Goal: Check status: Check status

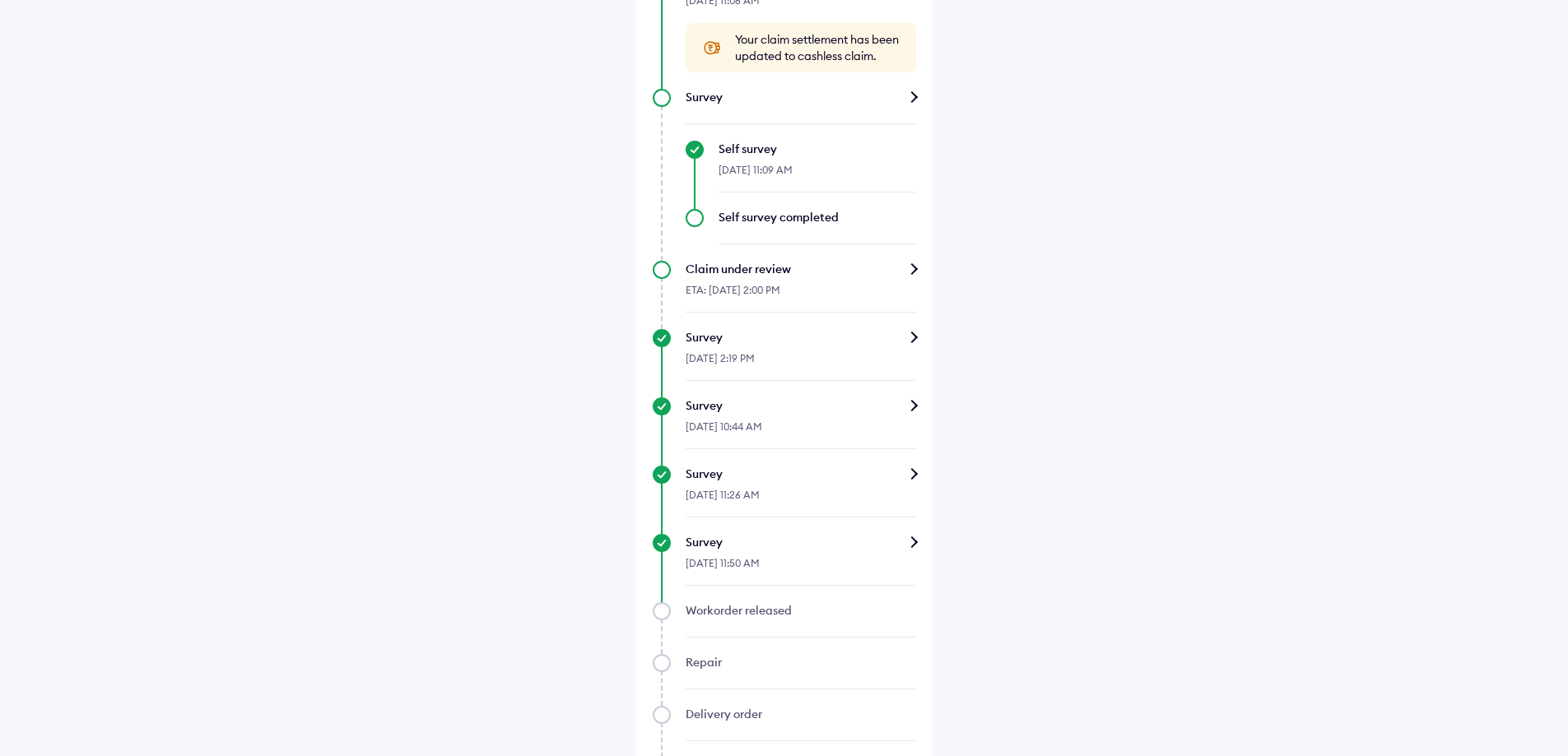
scroll to position [822, 0]
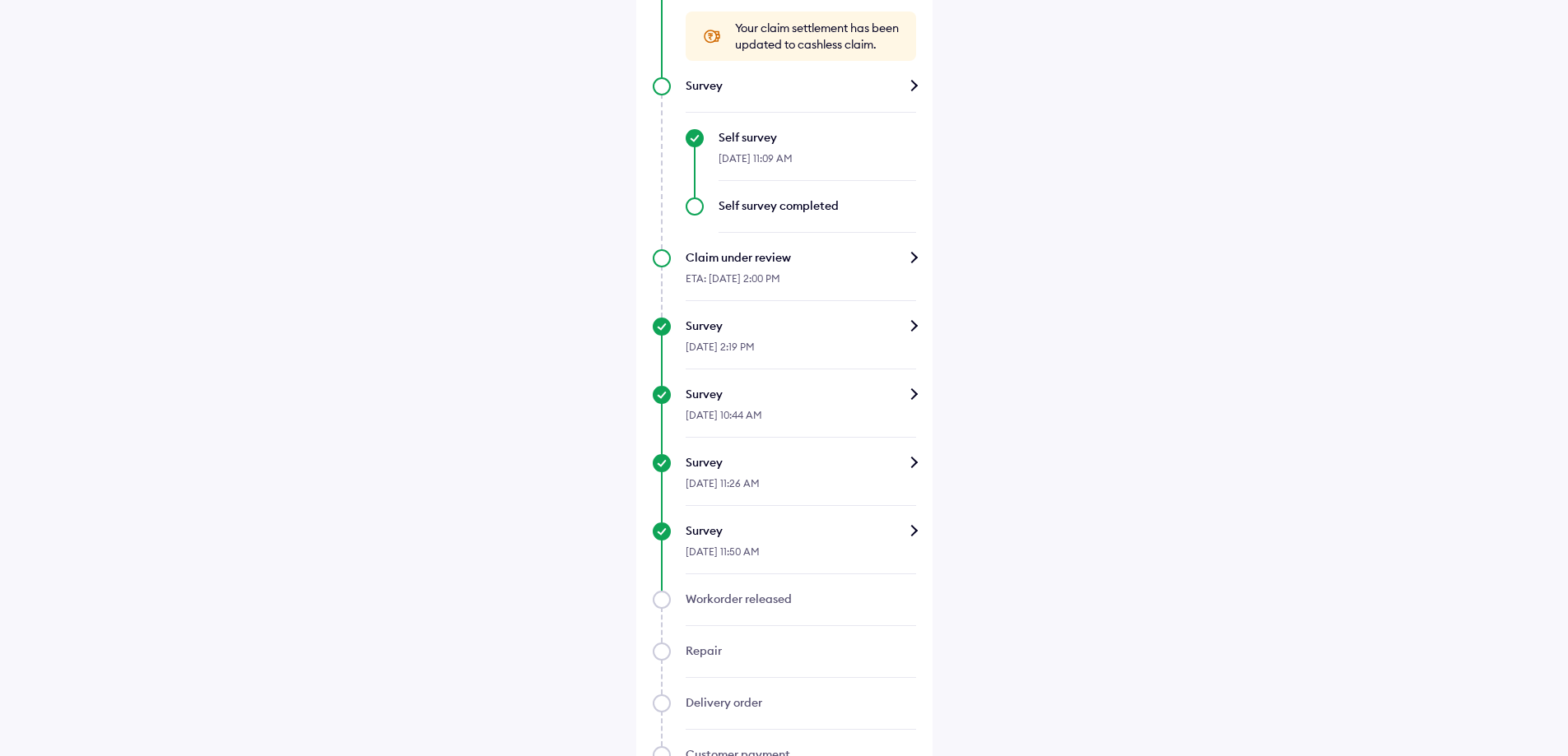
click at [912, 471] on div "Survey" at bounding box center [801, 462] width 230 height 17
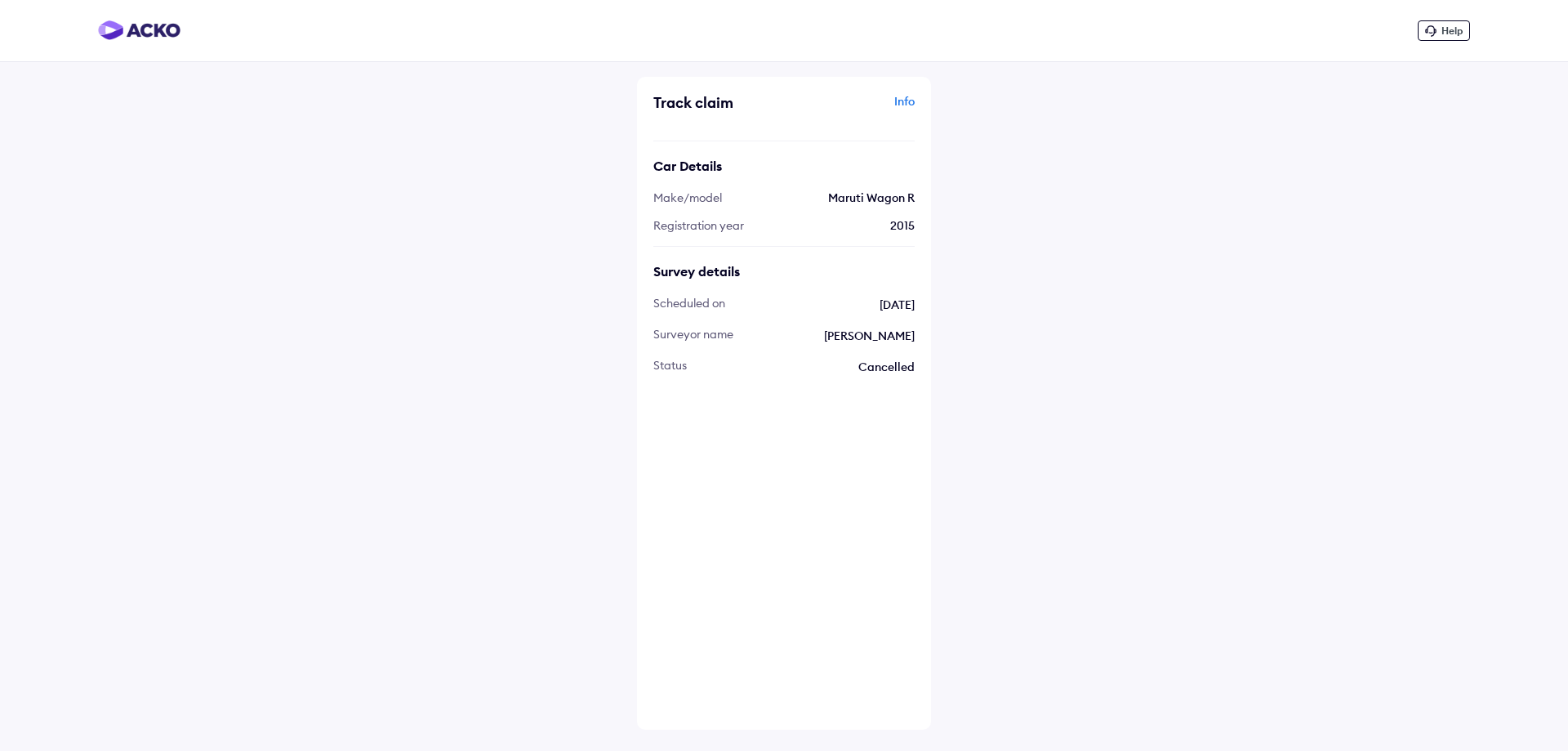
click at [166, 35] on img at bounding box center [139, 30] width 83 height 20
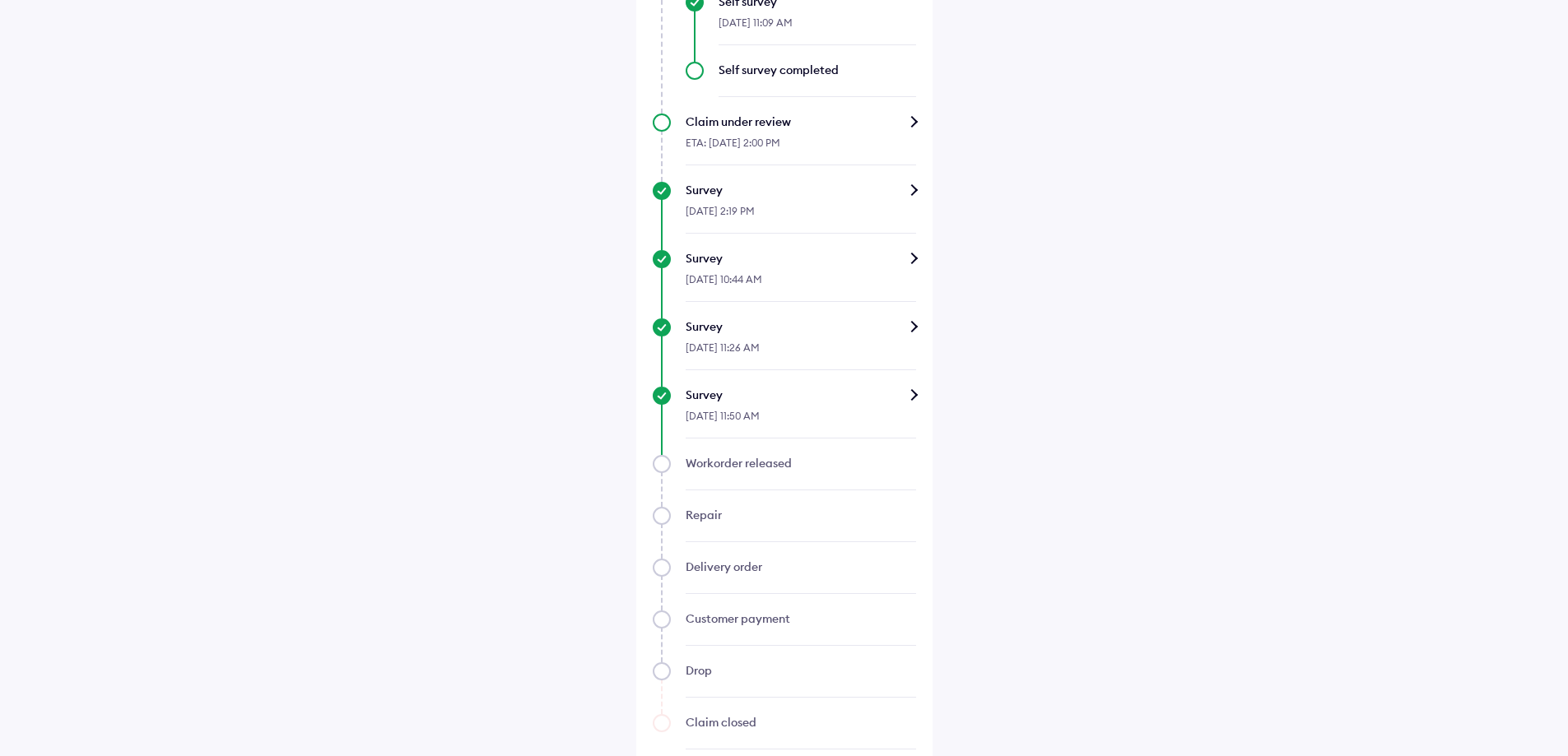
scroll to position [987, 0]
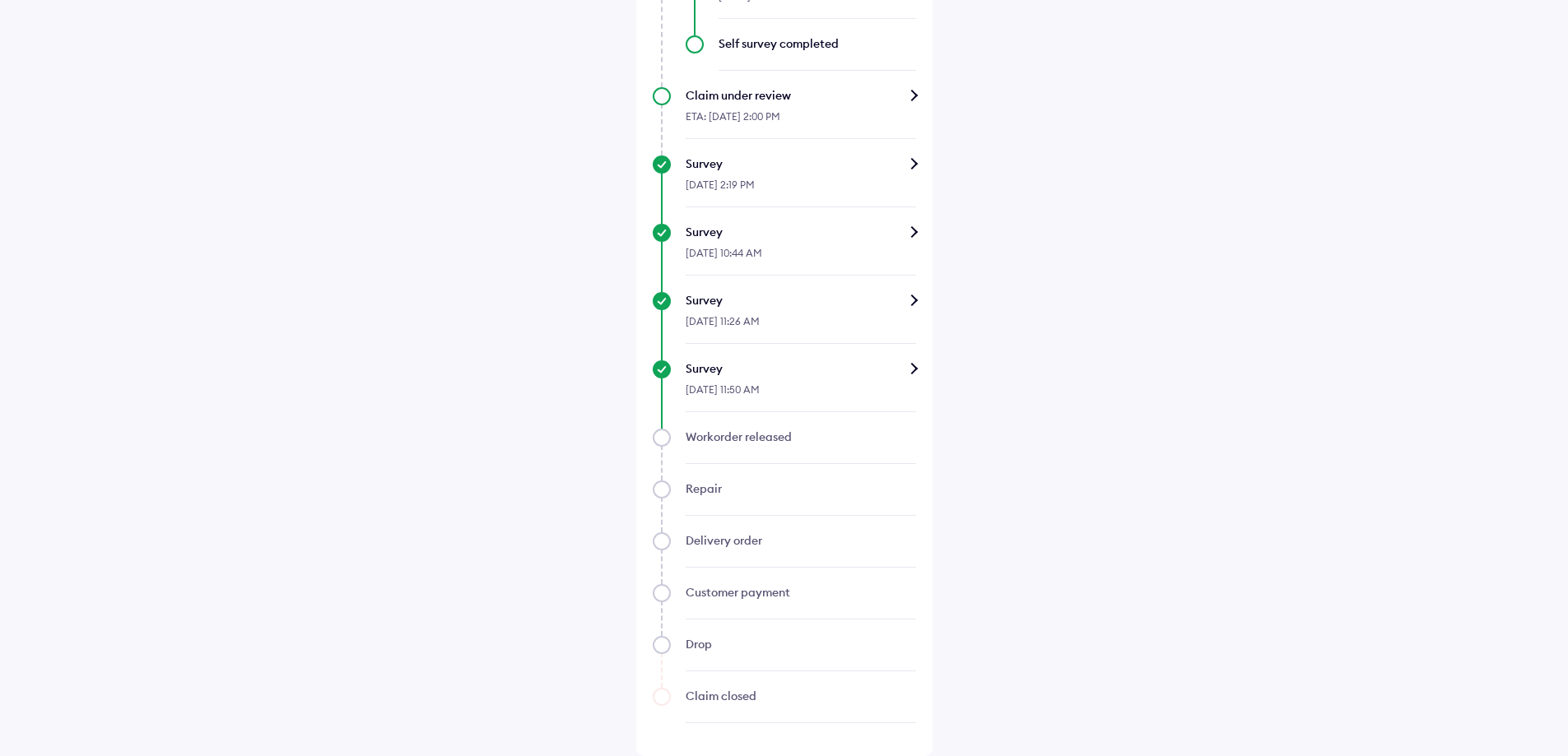
click at [912, 377] on div "Survey" at bounding box center [801, 369] width 230 height 17
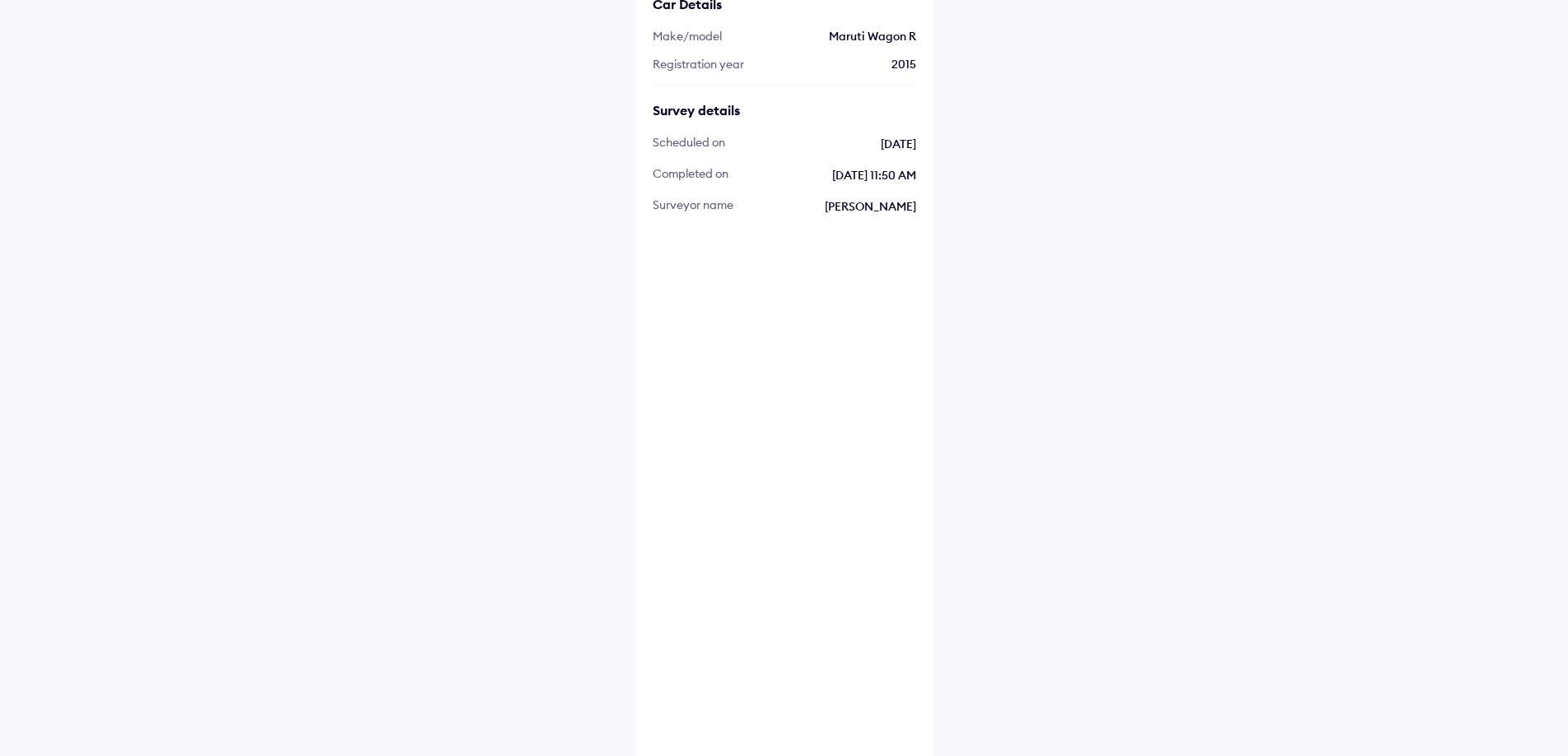
scroll to position [165, 0]
click at [684, 263] on img at bounding box center [694, 269] width 82 height 82
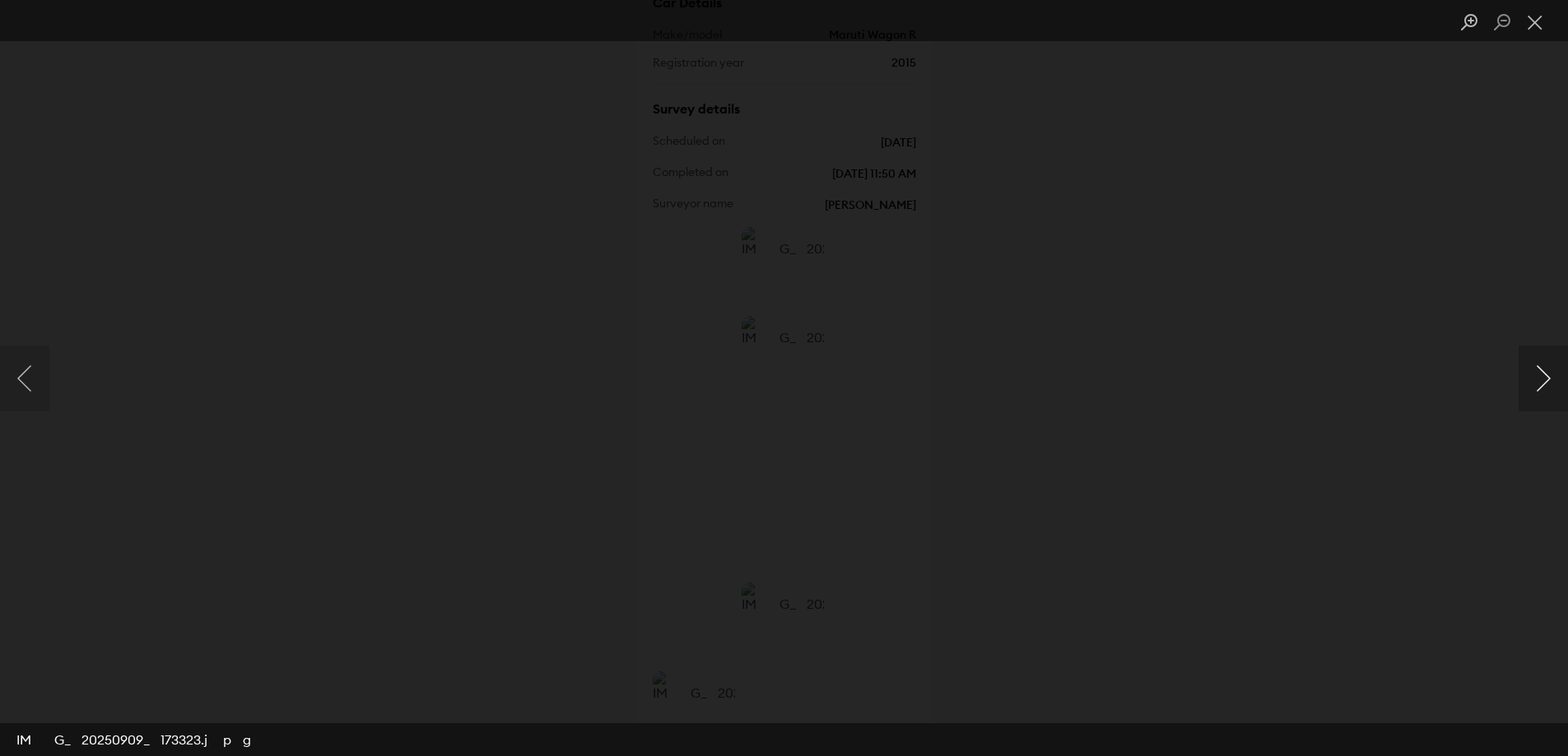
click at [1541, 379] on button "Next image" at bounding box center [1543, 378] width 50 height 65
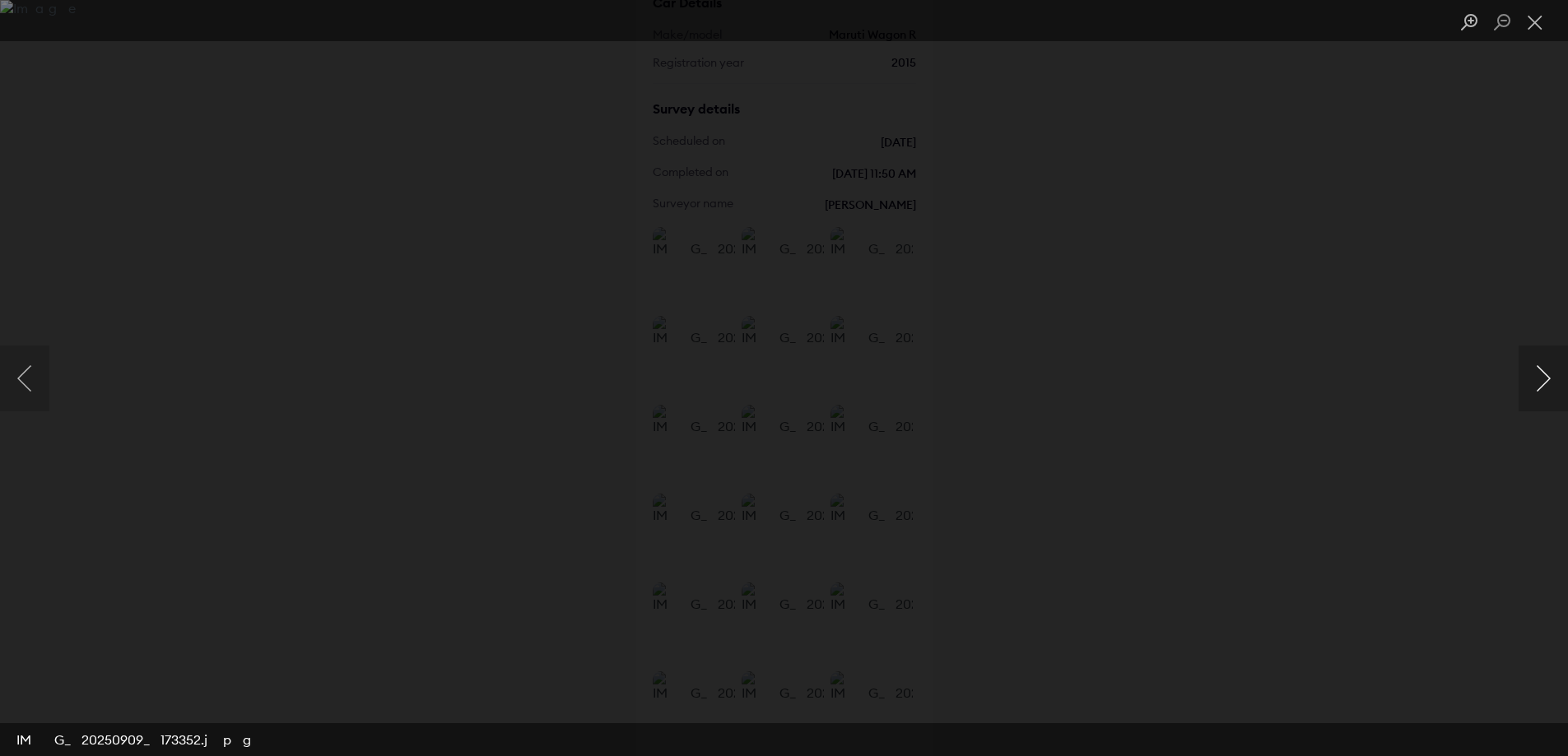
click at [1541, 379] on button "Next image" at bounding box center [1543, 378] width 50 height 65
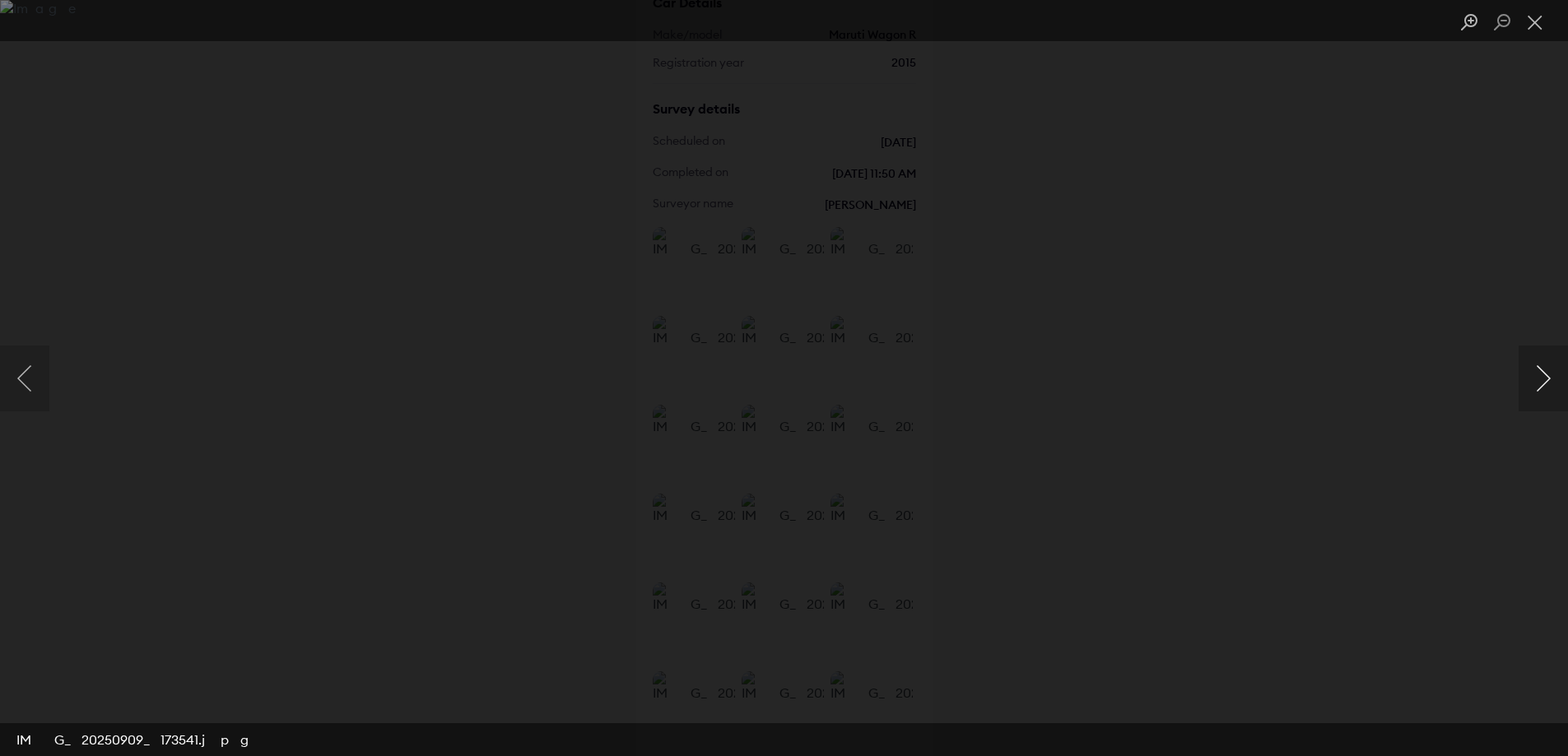
click at [1541, 379] on button "Next image" at bounding box center [1543, 378] width 50 height 65
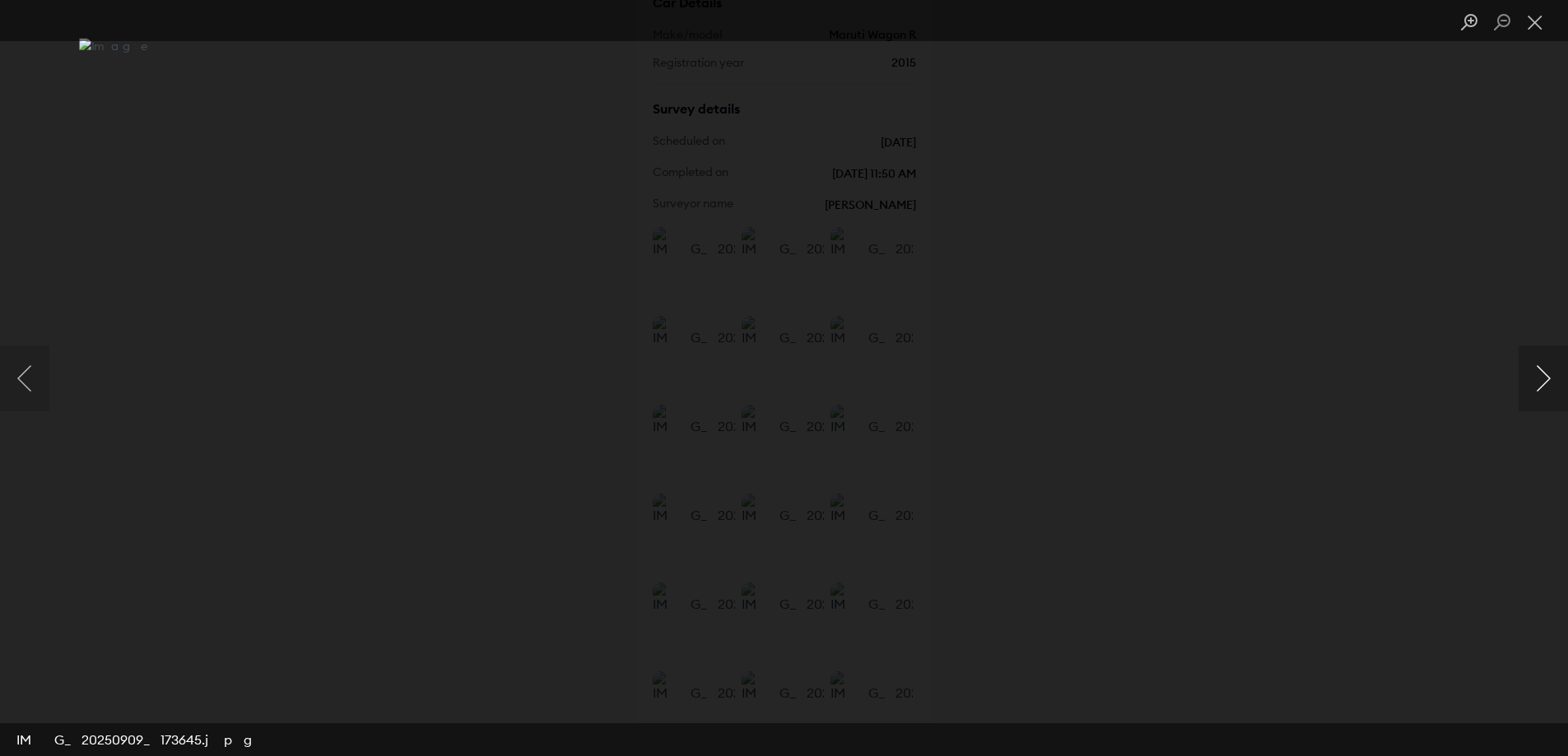
click at [1541, 379] on button "Next image" at bounding box center [1543, 378] width 50 height 65
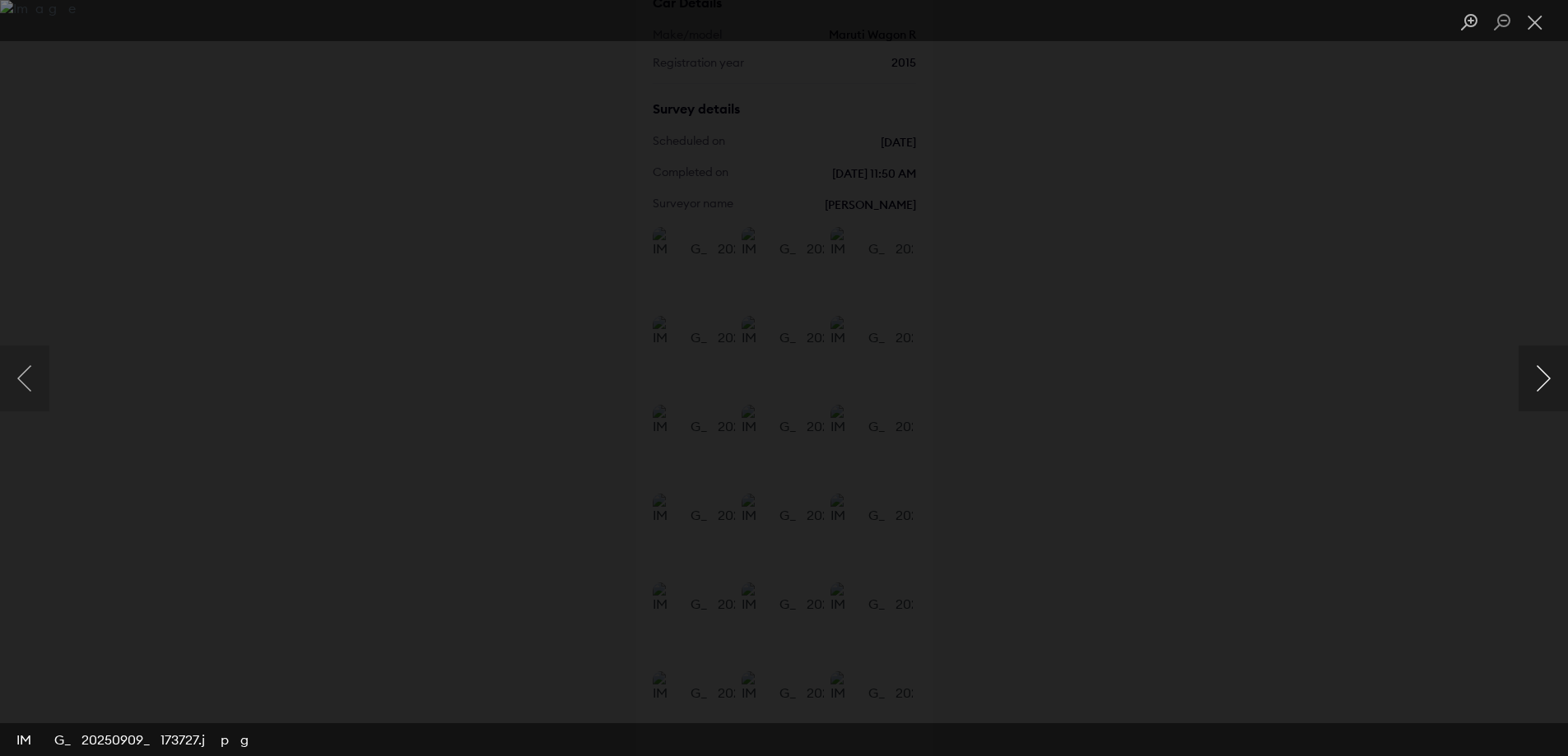
click at [1541, 379] on button "Next image" at bounding box center [1543, 378] width 50 height 65
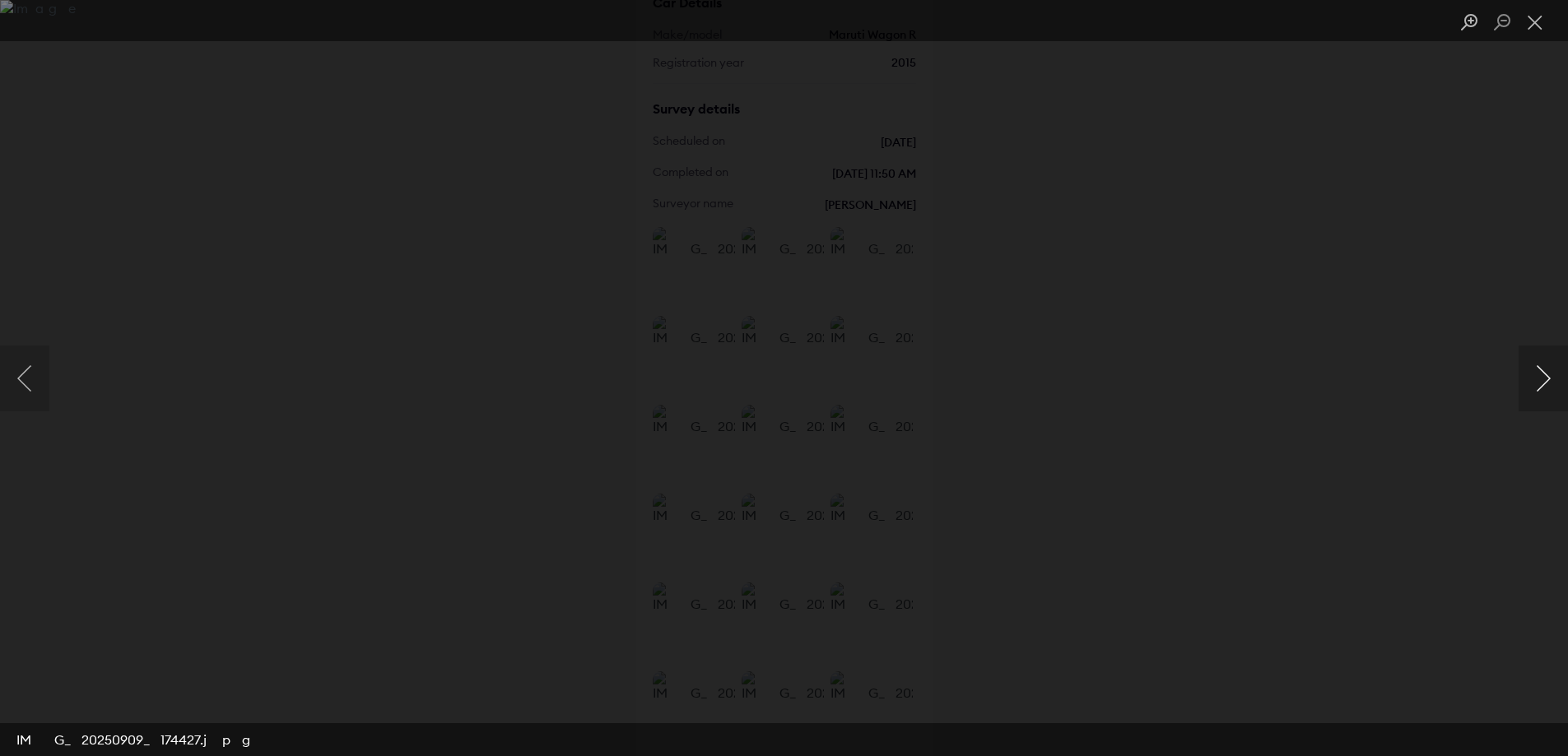
click at [1541, 379] on button "Next image" at bounding box center [1543, 378] width 50 height 65
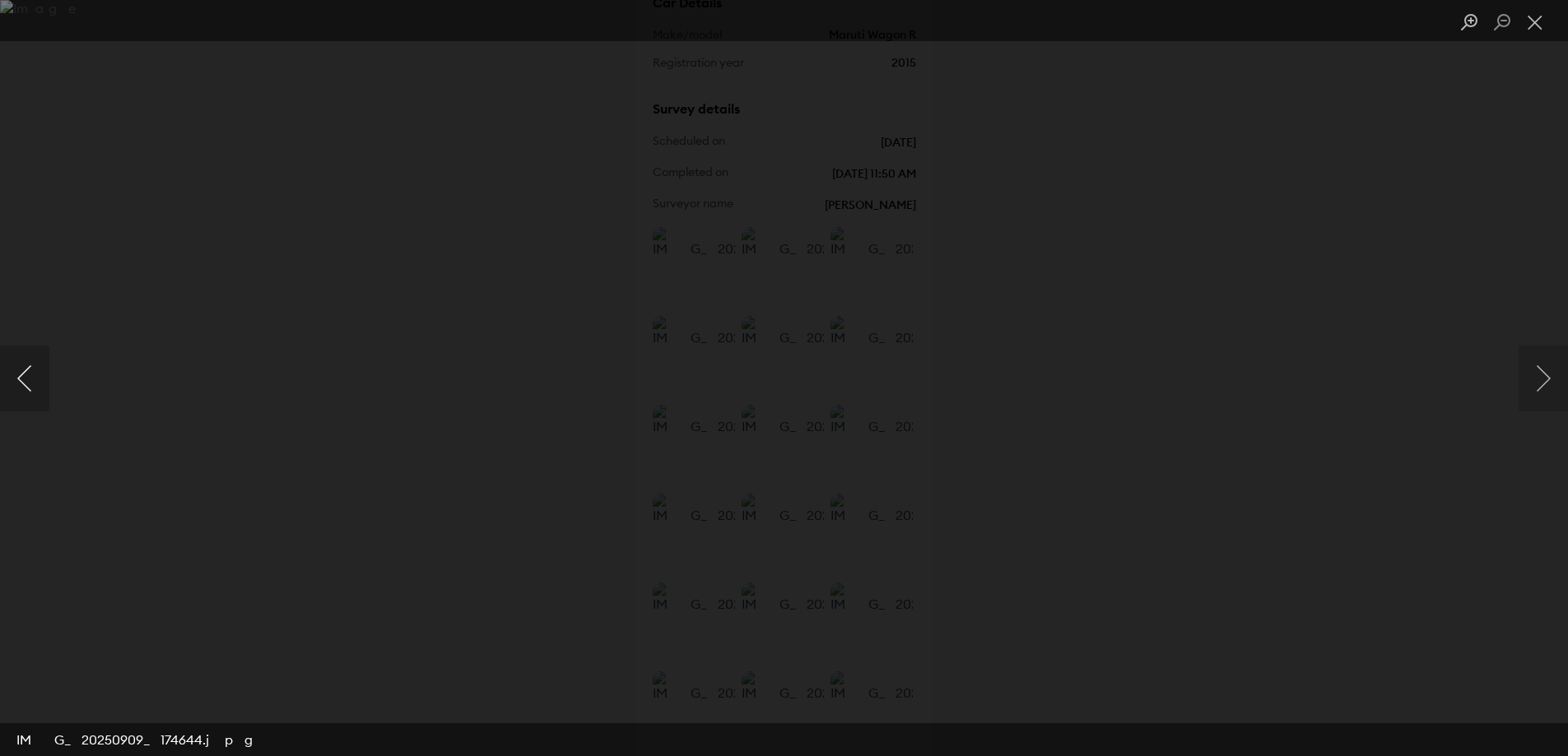
click at [24, 365] on button "Previous image" at bounding box center [24, 378] width 50 height 65
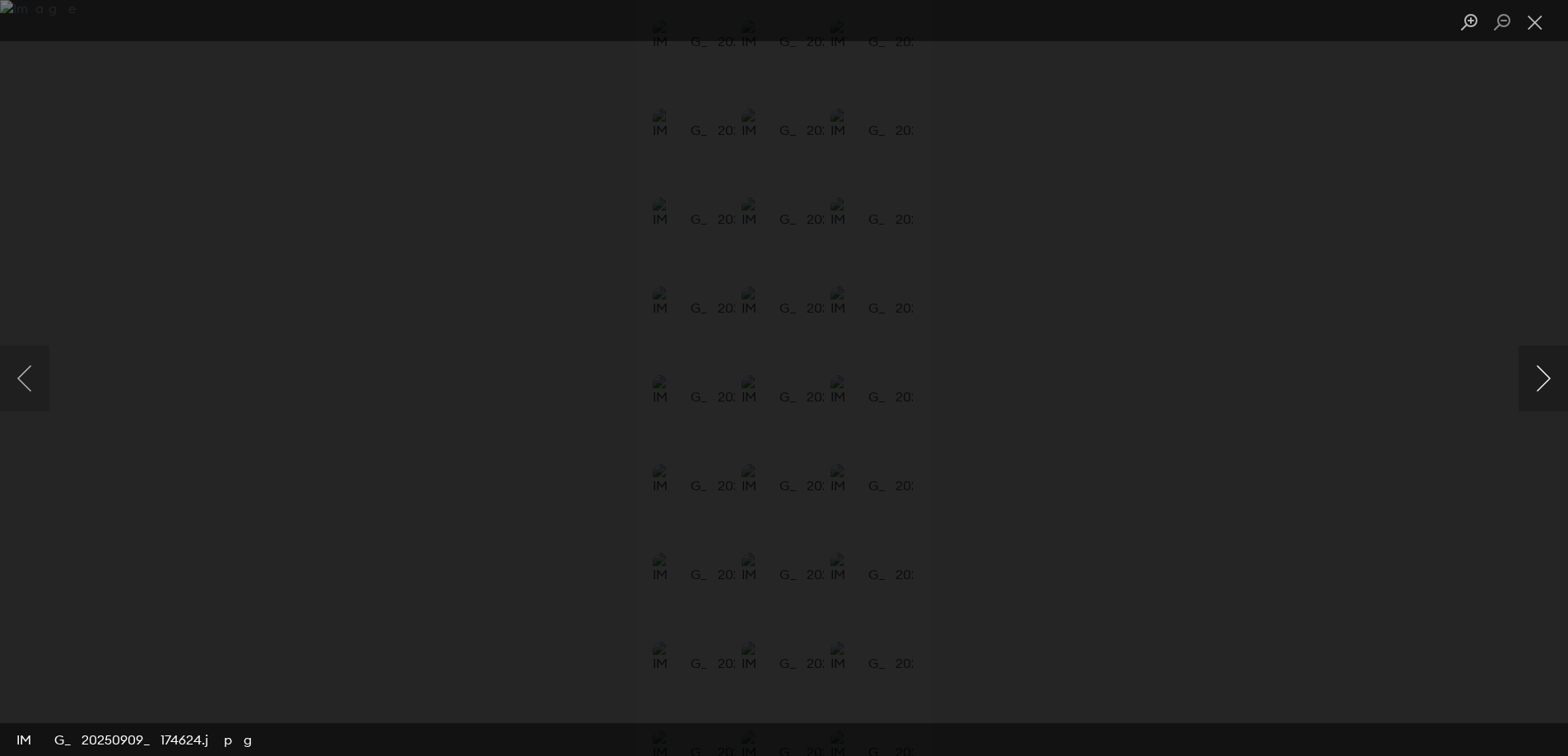
click at [1549, 390] on button "Next image" at bounding box center [1543, 378] width 50 height 65
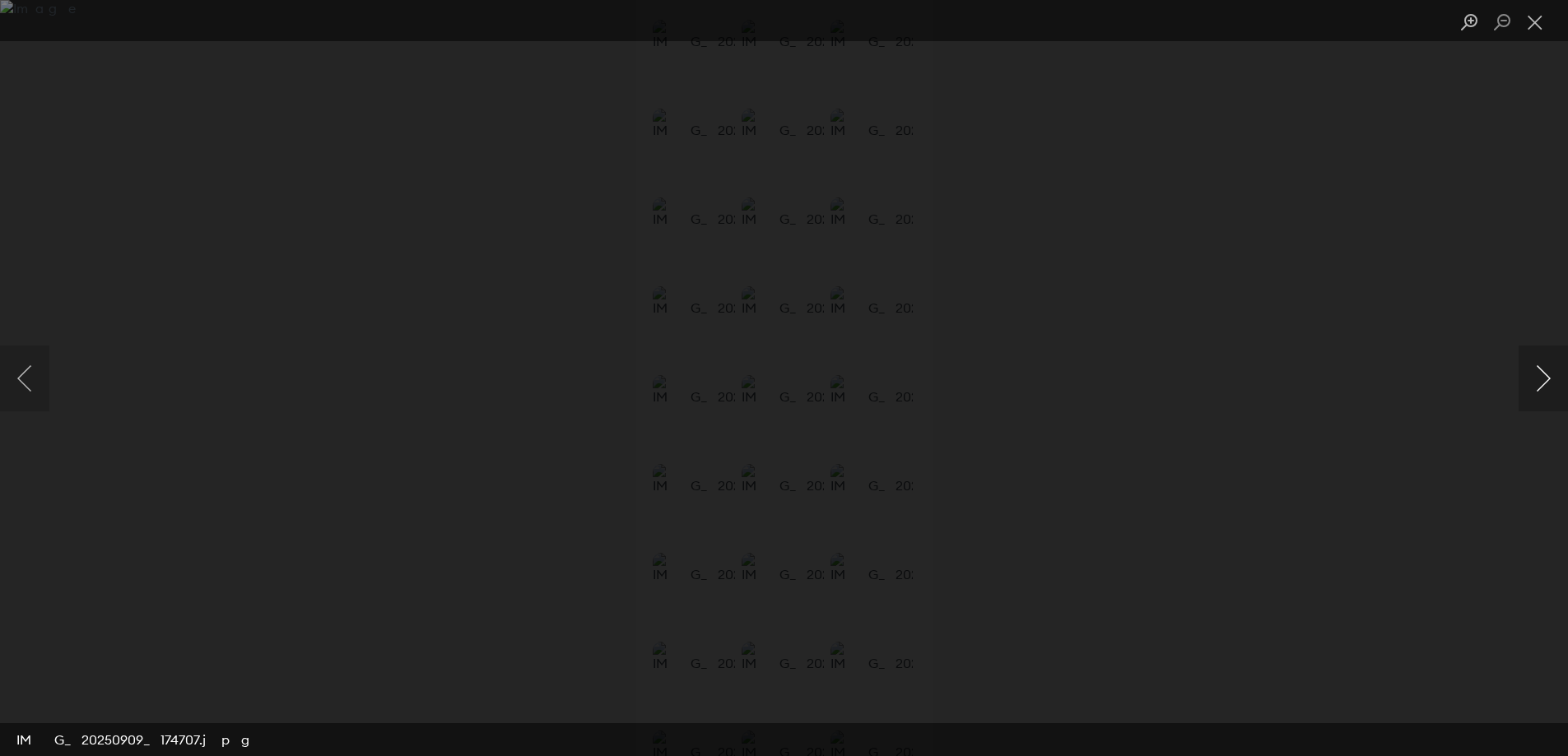
click at [1549, 390] on button "Next image" at bounding box center [1543, 378] width 50 height 65
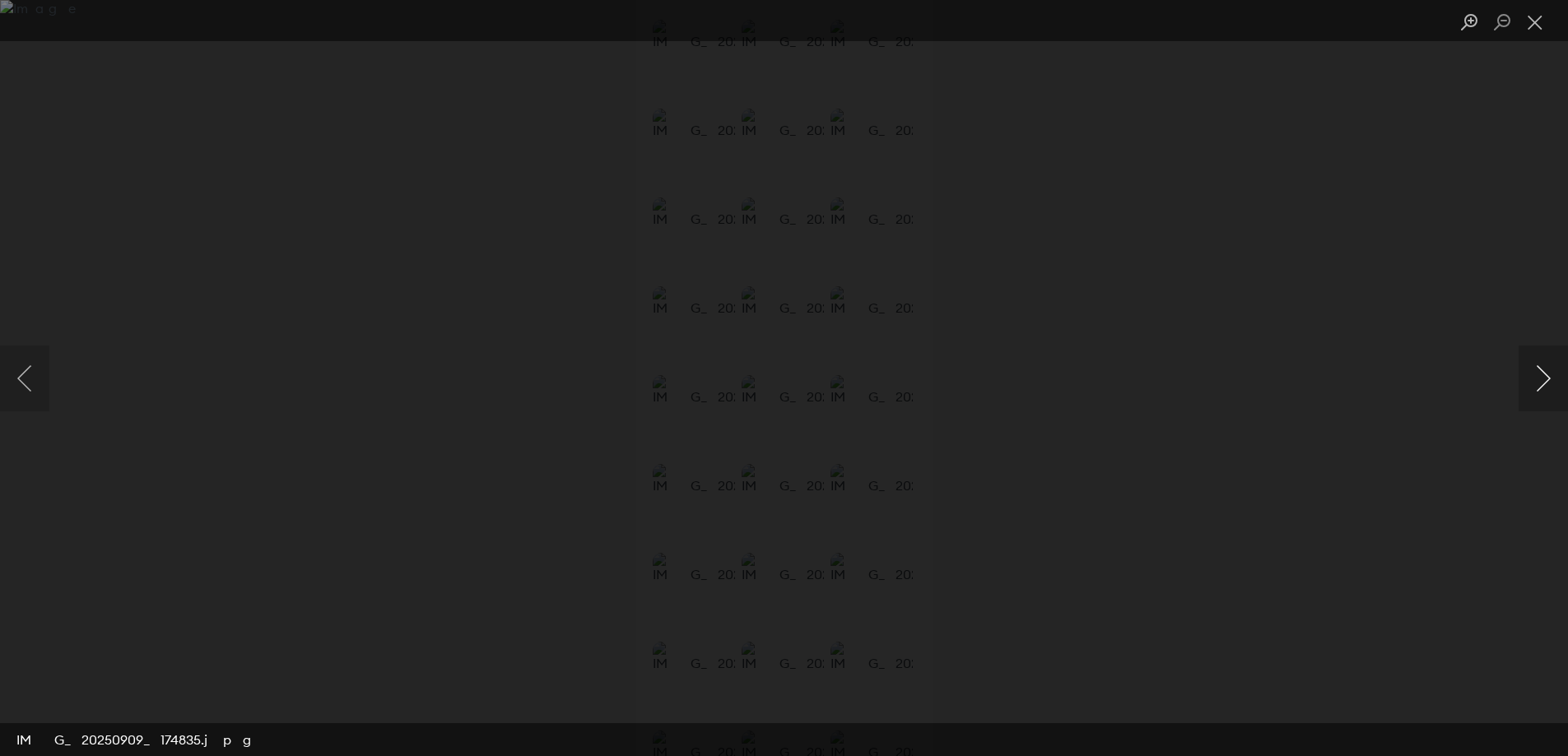
drag, startPoint x: 1549, startPoint y: 390, endPoint x: 1543, endPoint y: 376, distance: 15.2
click at [1548, 390] on button "Next image" at bounding box center [1543, 378] width 50 height 65
click at [1543, 376] on button "Next image" at bounding box center [1543, 378] width 50 height 65
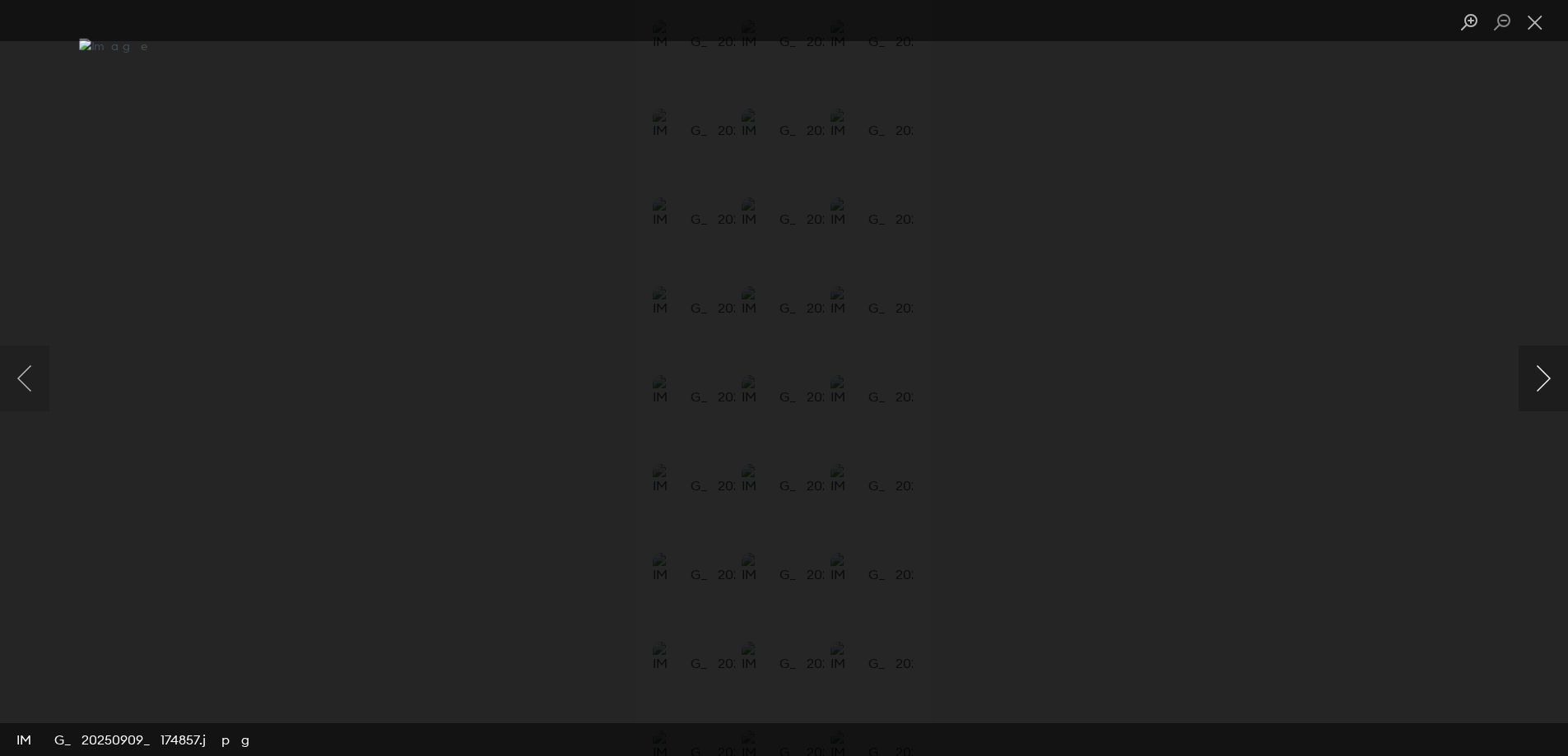
click at [1543, 376] on button "Next image" at bounding box center [1543, 378] width 50 height 65
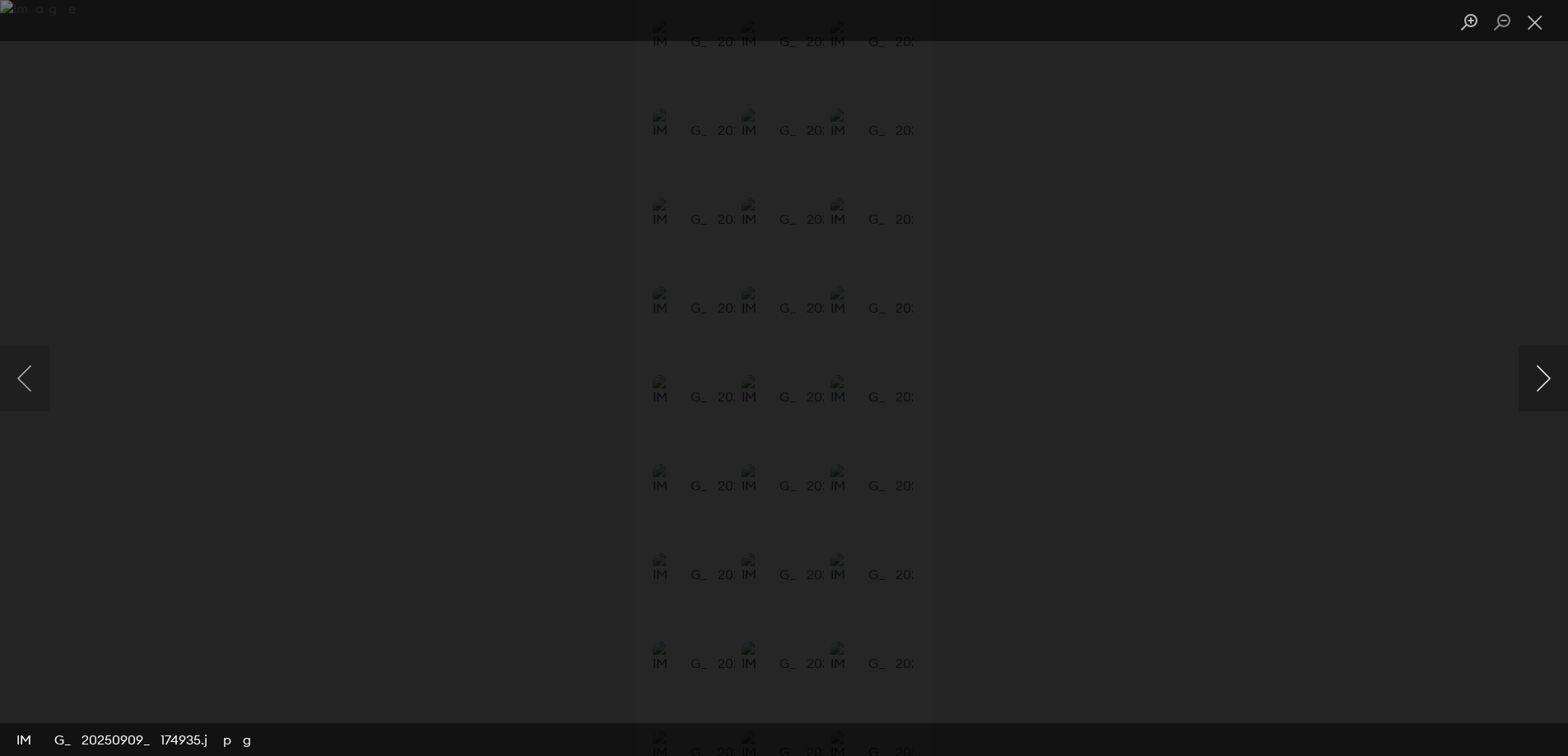
click at [1543, 376] on button "Next image" at bounding box center [1543, 378] width 50 height 65
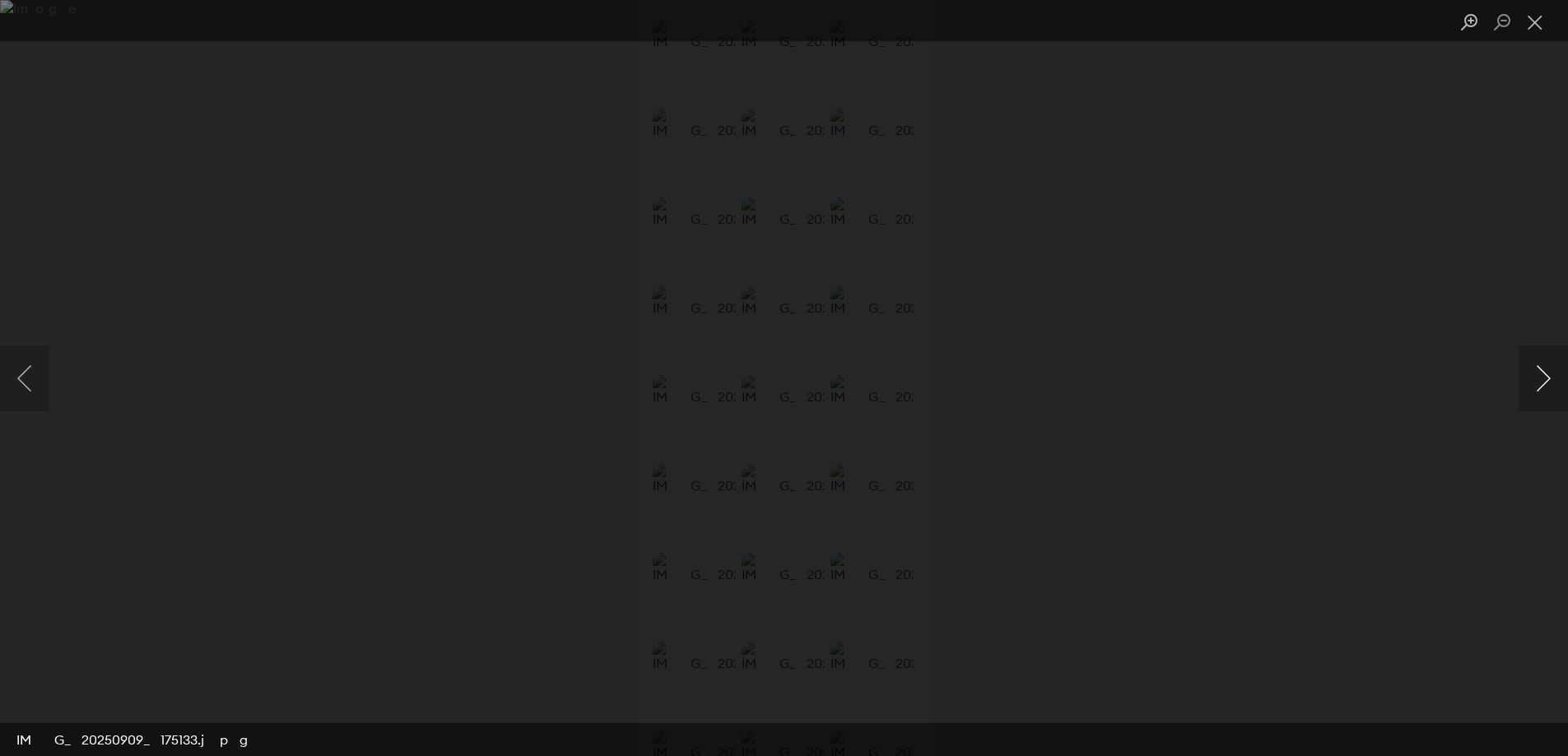
click at [1543, 376] on button "Next image" at bounding box center [1543, 378] width 50 height 65
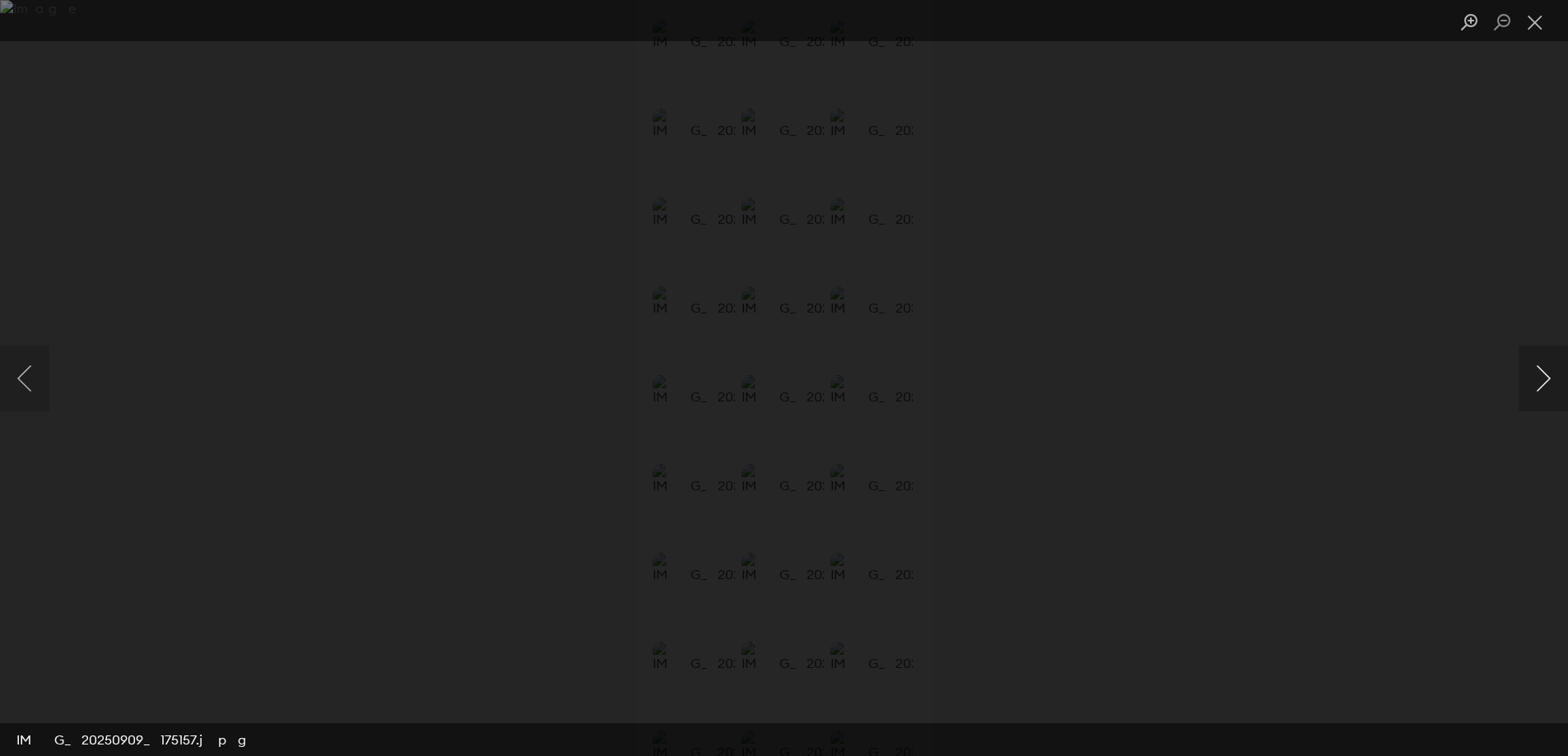
click at [1543, 376] on button "Next image" at bounding box center [1543, 378] width 50 height 65
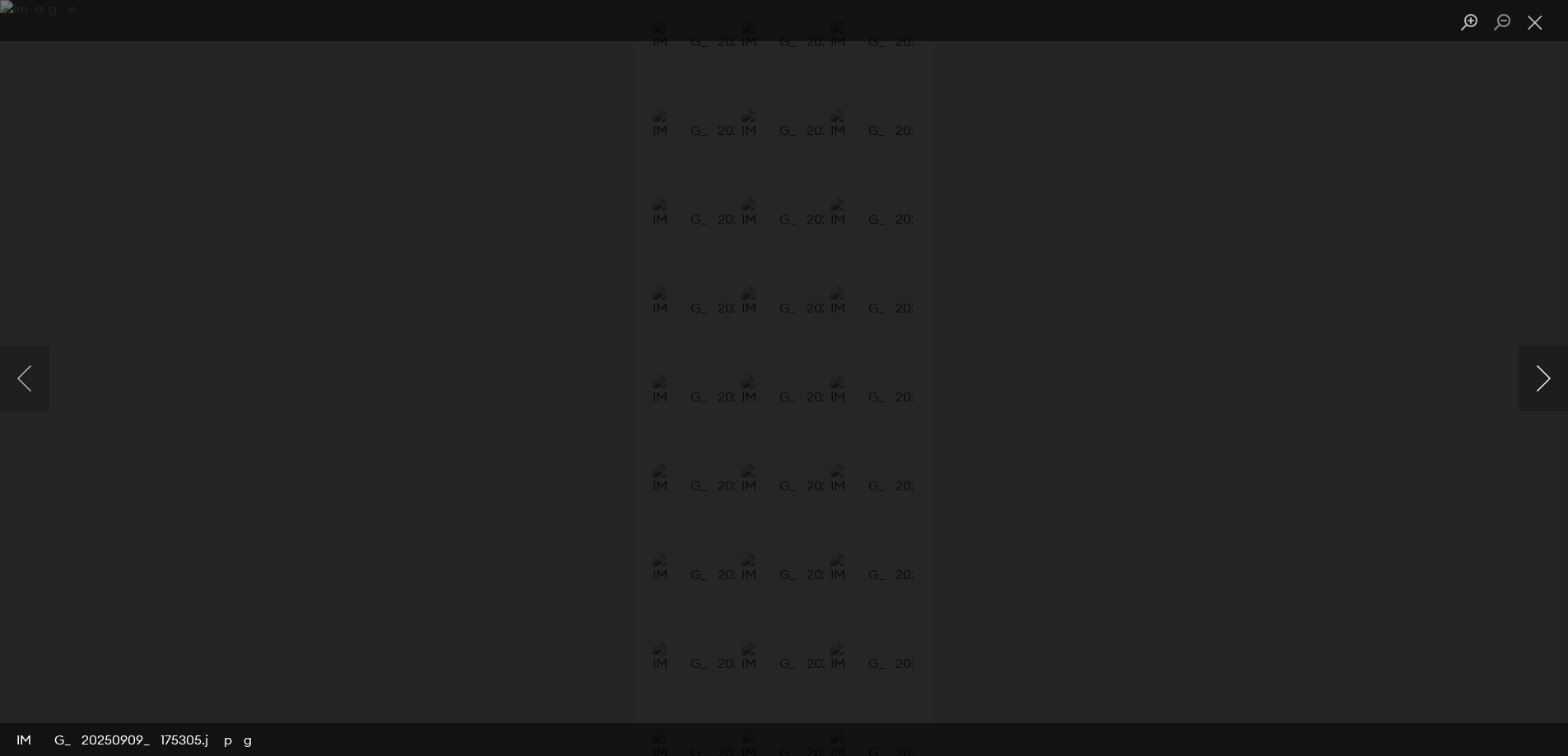
click at [1543, 376] on button "Next image" at bounding box center [1543, 378] width 50 height 65
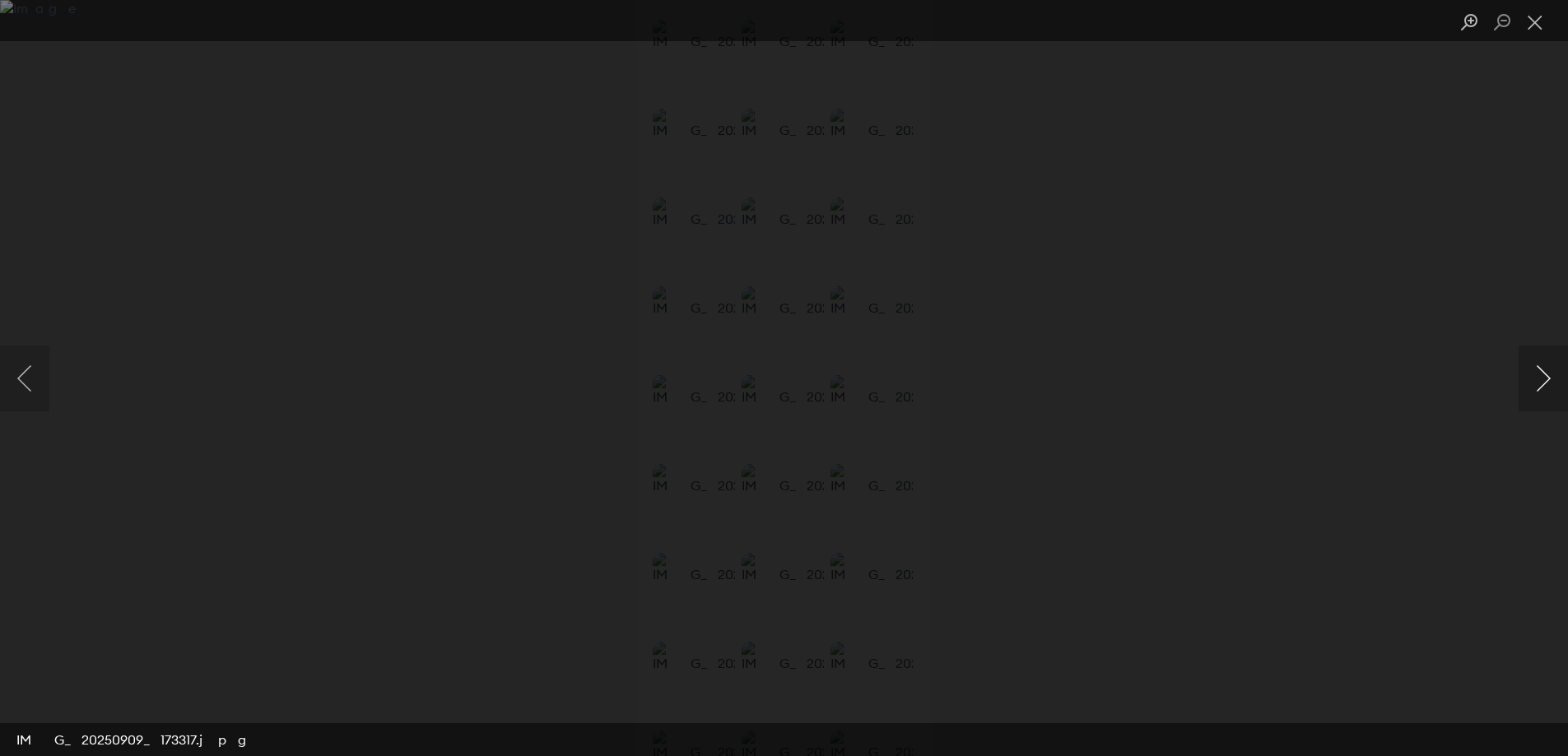
click at [1543, 376] on button "Next image" at bounding box center [1543, 378] width 50 height 65
click at [1538, 380] on button "Next image" at bounding box center [1543, 378] width 50 height 65
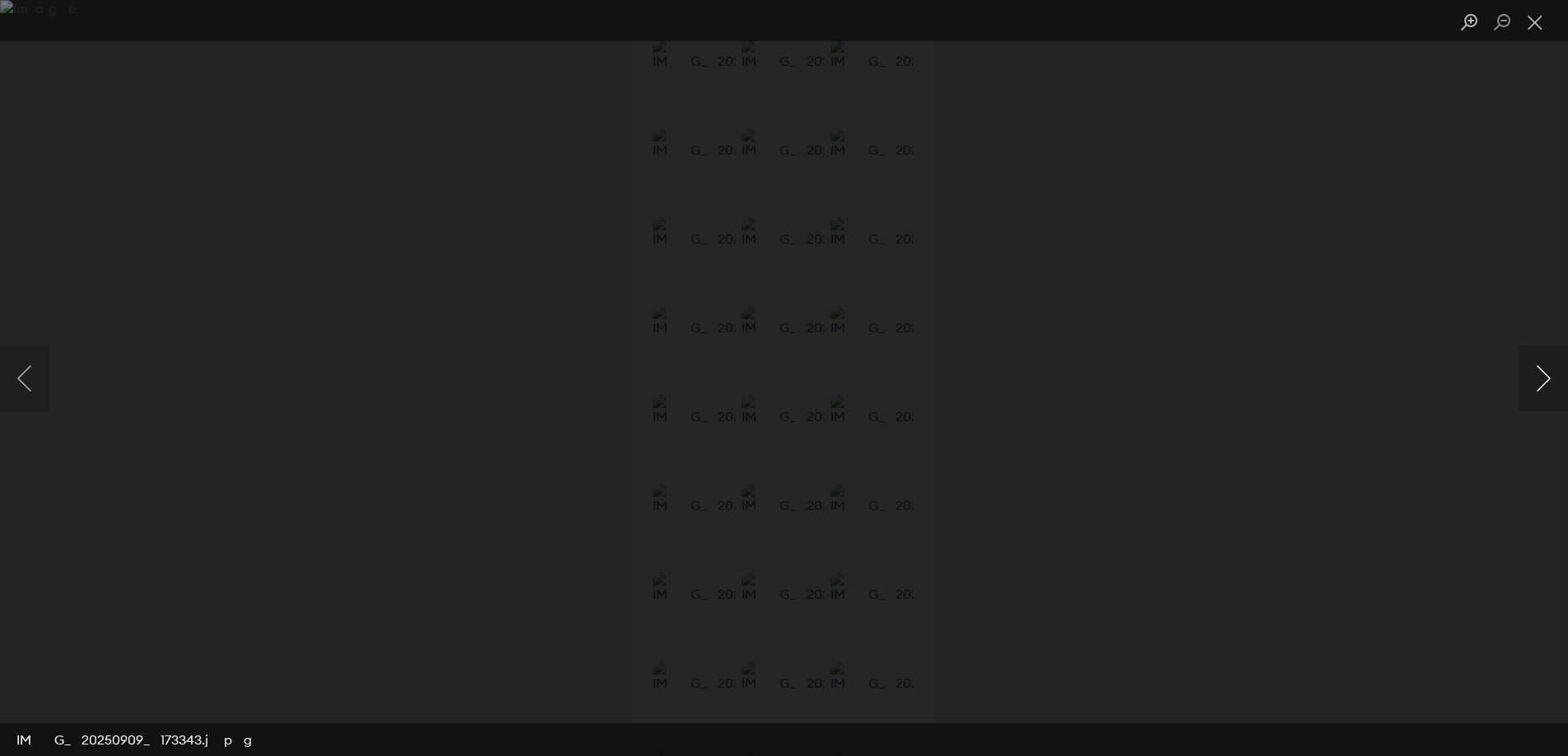
click at [1538, 380] on button "Next image" at bounding box center [1543, 378] width 50 height 65
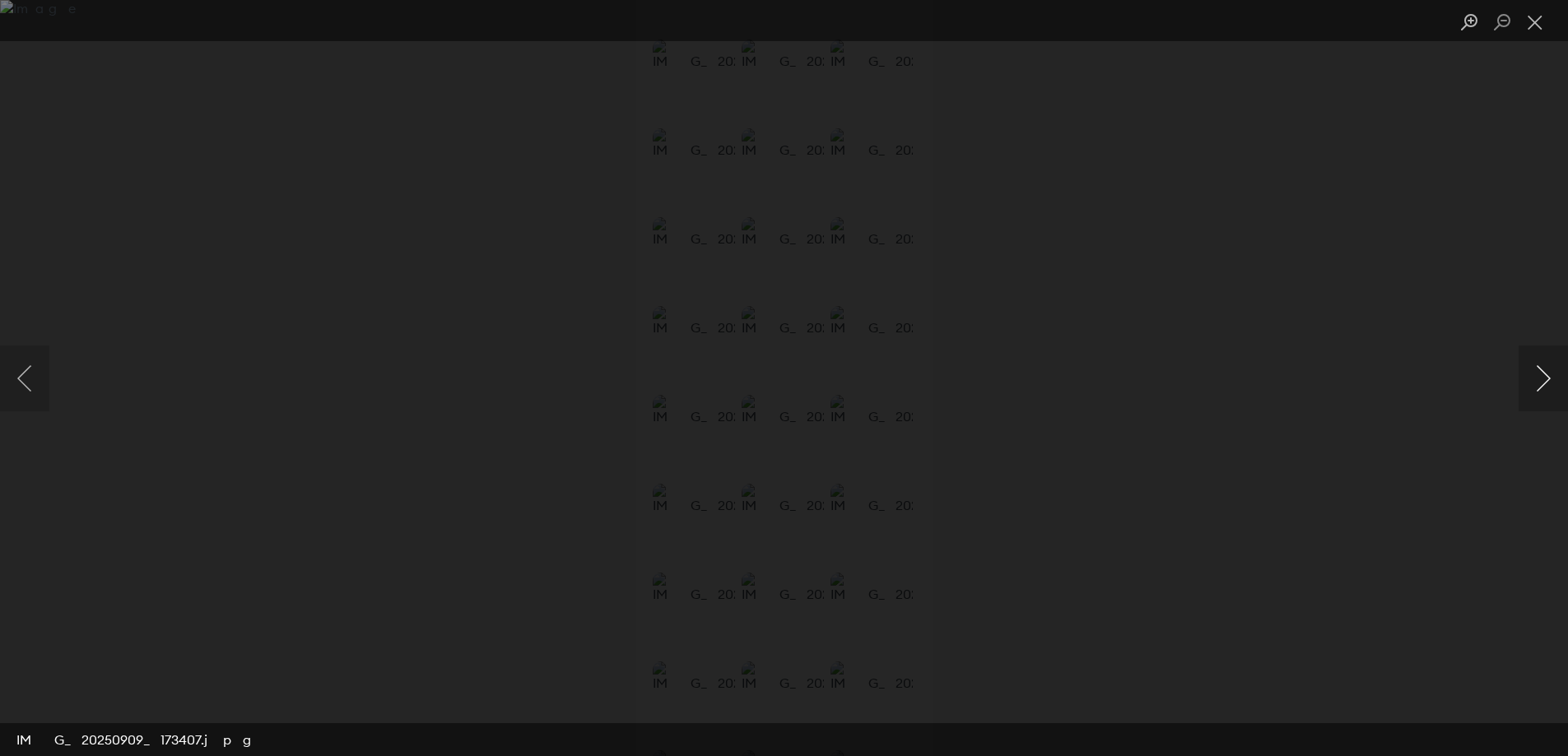
click at [1538, 380] on button "Next image" at bounding box center [1543, 378] width 50 height 65
click at [1543, 18] on button "Close lightbox" at bounding box center [1534, 22] width 33 height 29
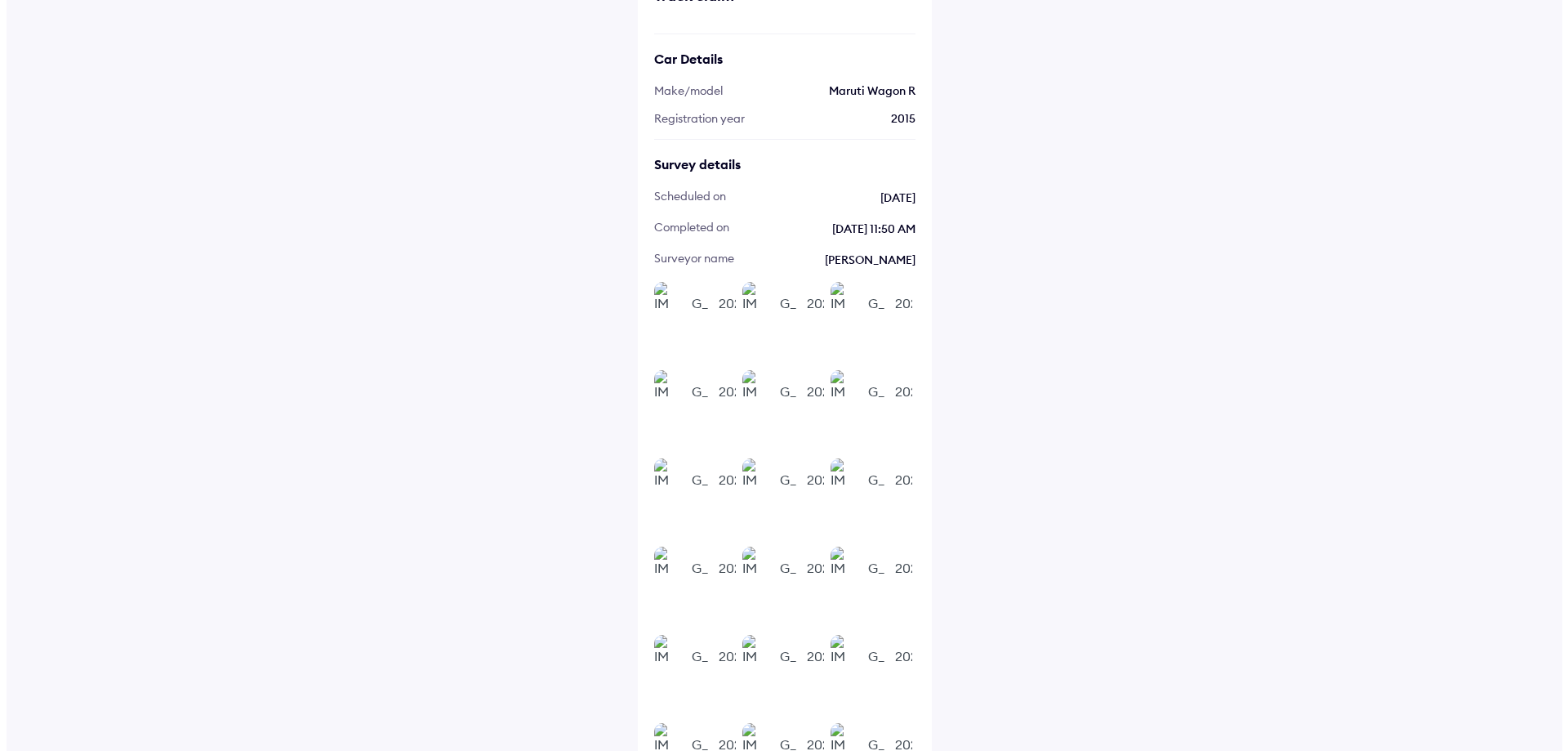
scroll to position [0, 0]
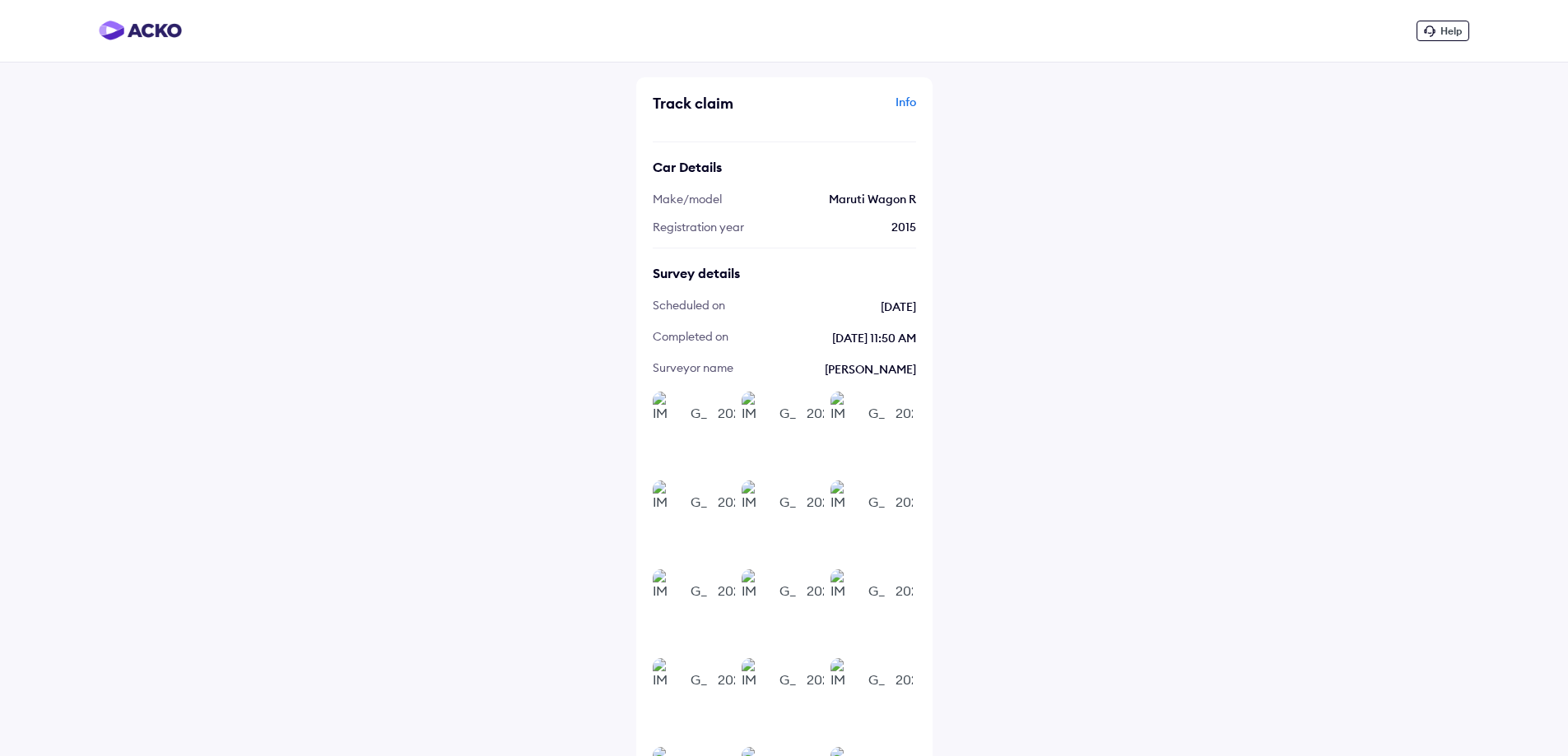
click at [904, 106] on div "Info" at bounding box center [852, 109] width 127 height 31
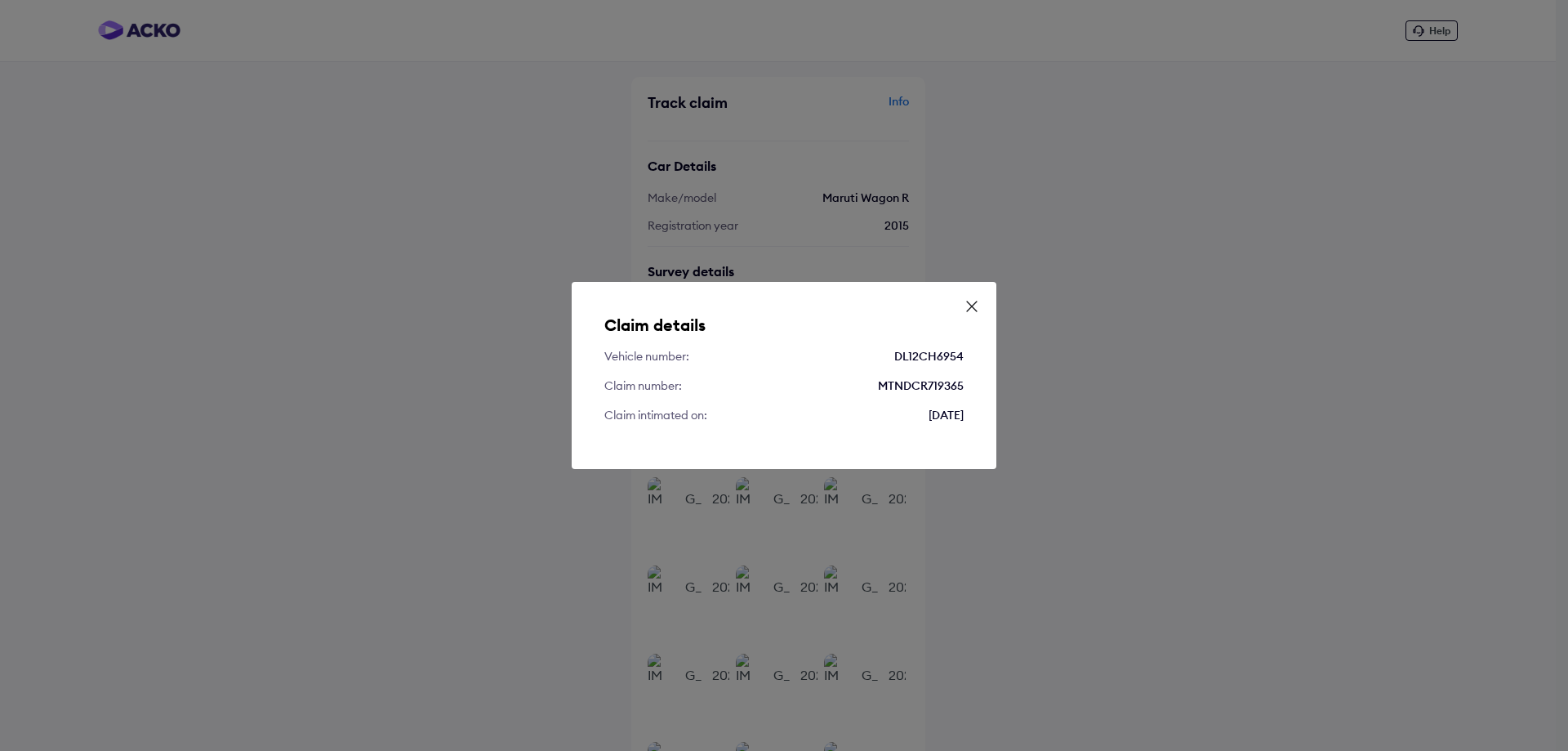
click at [978, 305] on icon at bounding box center [973, 307] width 17 height 17
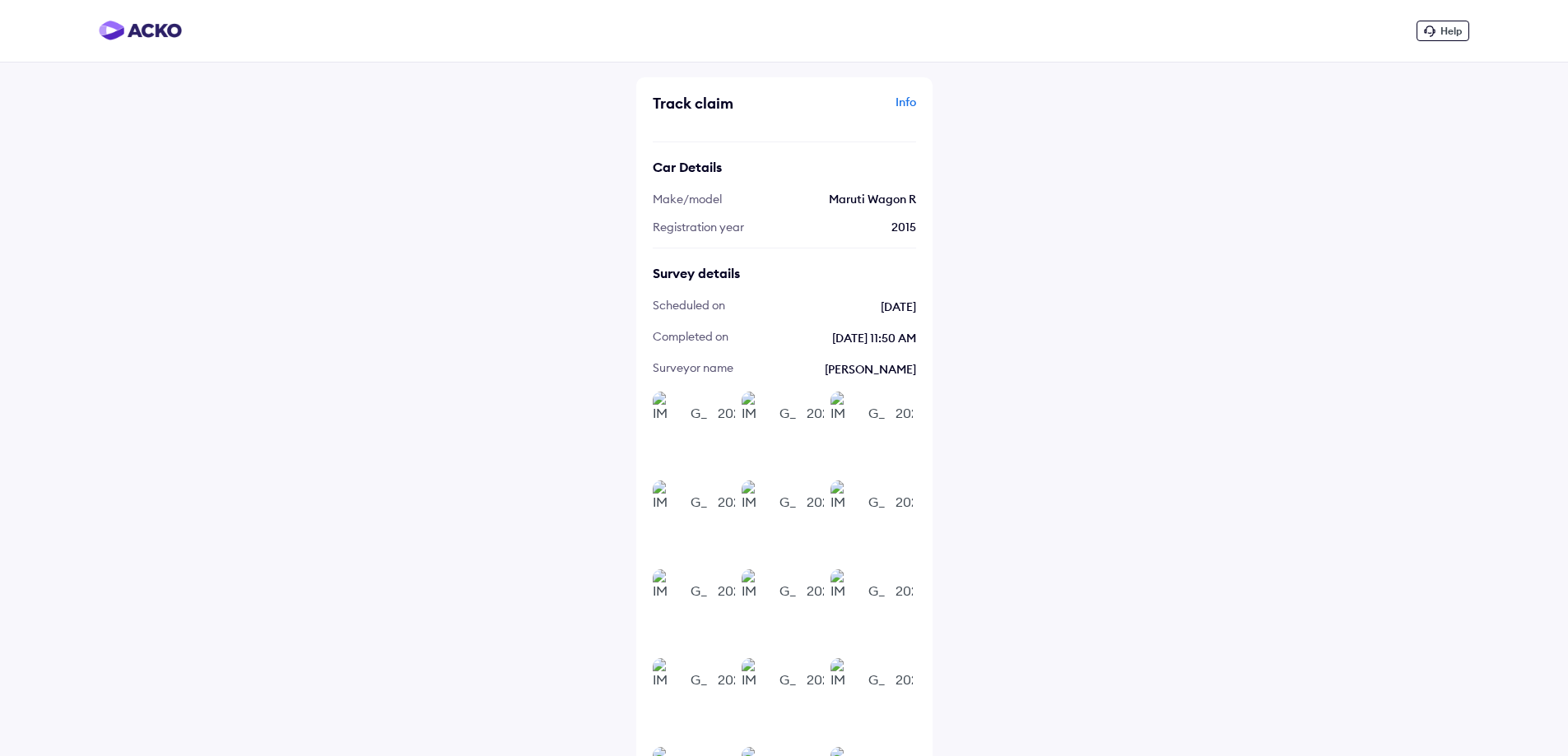
click at [141, 31] on img at bounding box center [140, 30] width 83 height 20
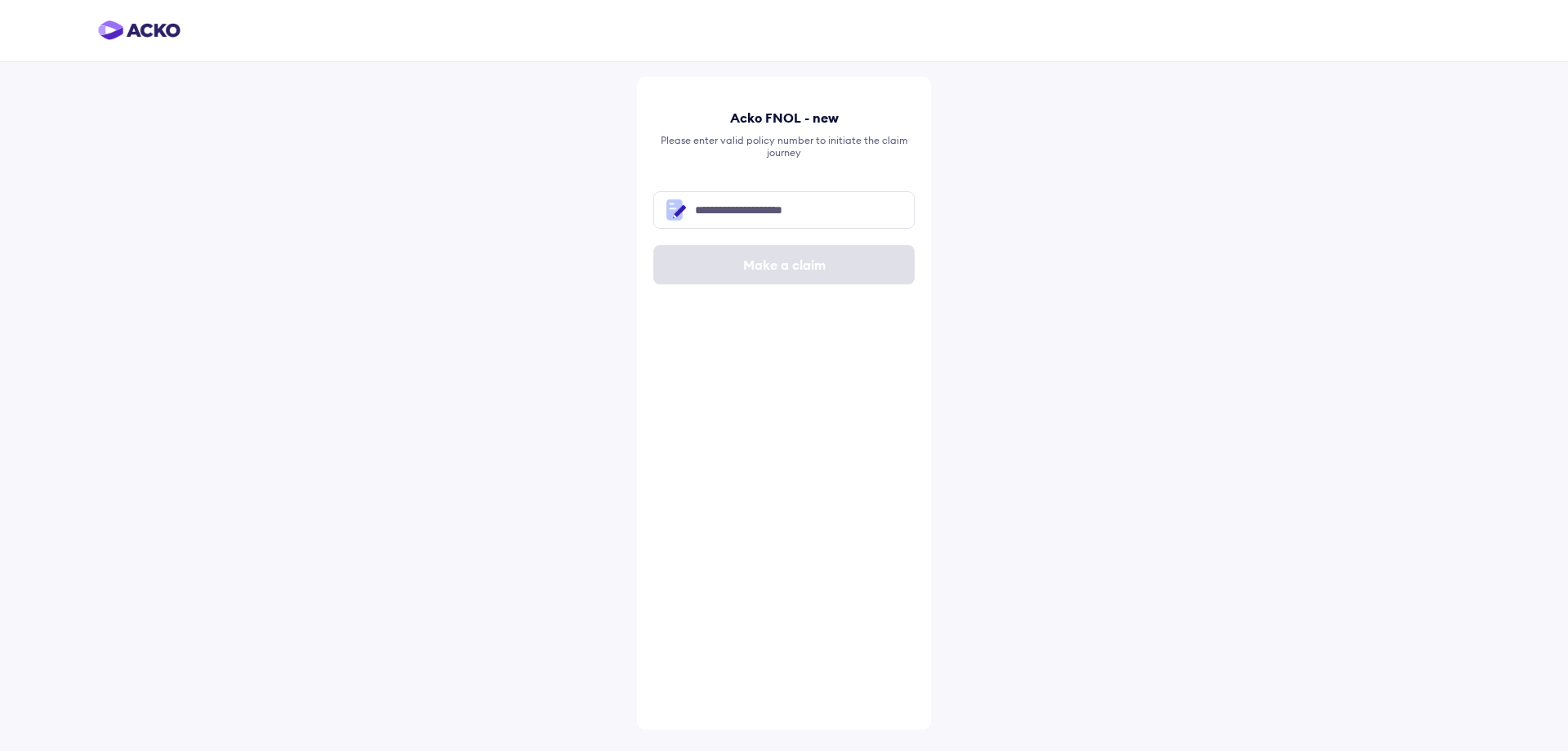
click at [152, 26] on img at bounding box center [139, 30] width 83 height 20
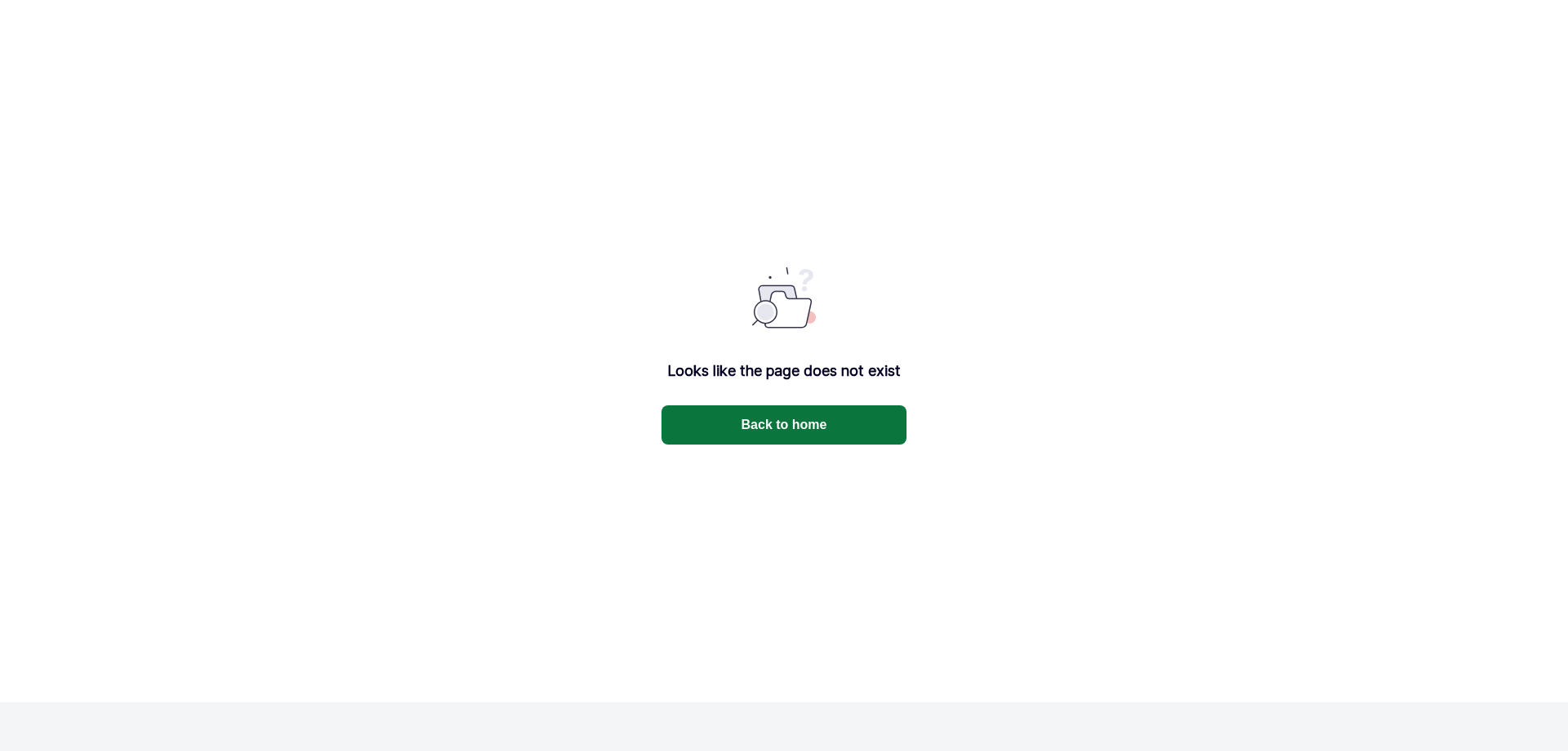
click at [841, 428] on button "Back to home" at bounding box center [784, 425] width 245 height 39
